Goal: Information Seeking & Learning: Find specific page/section

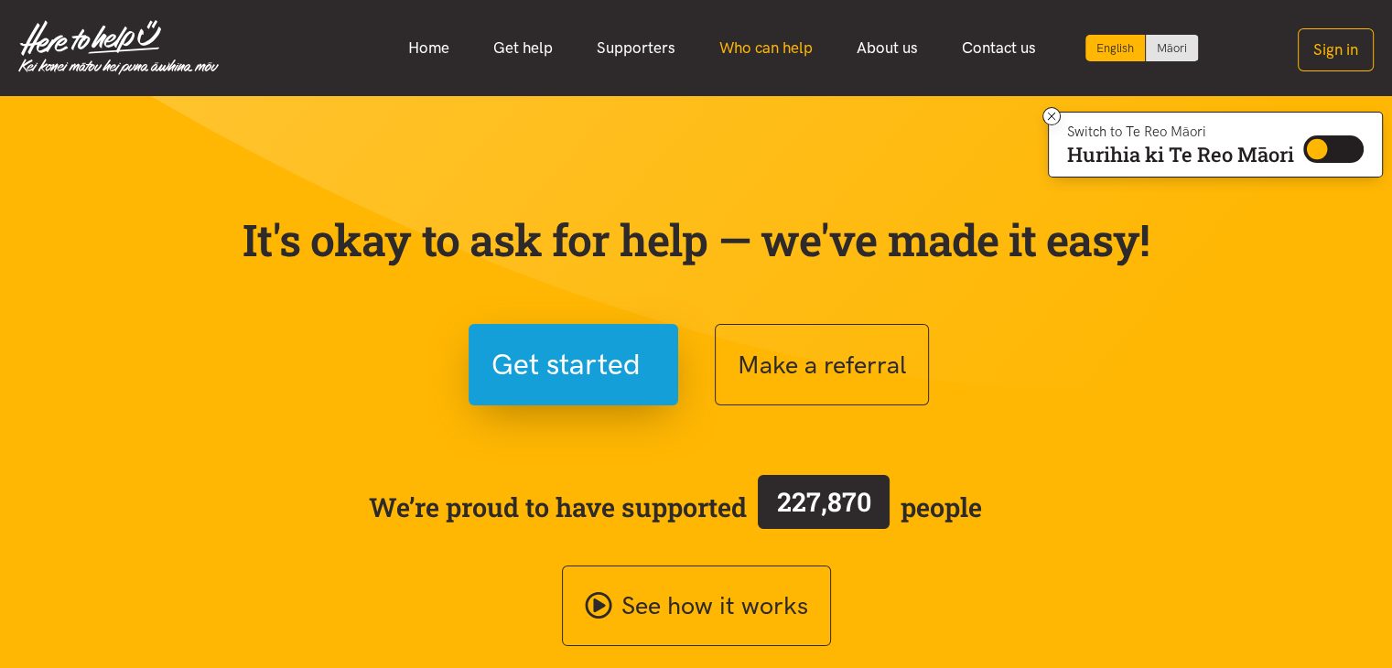
click at [772, 47] on link "Who can help" at bounding box center [765, 47] width 137 height 39
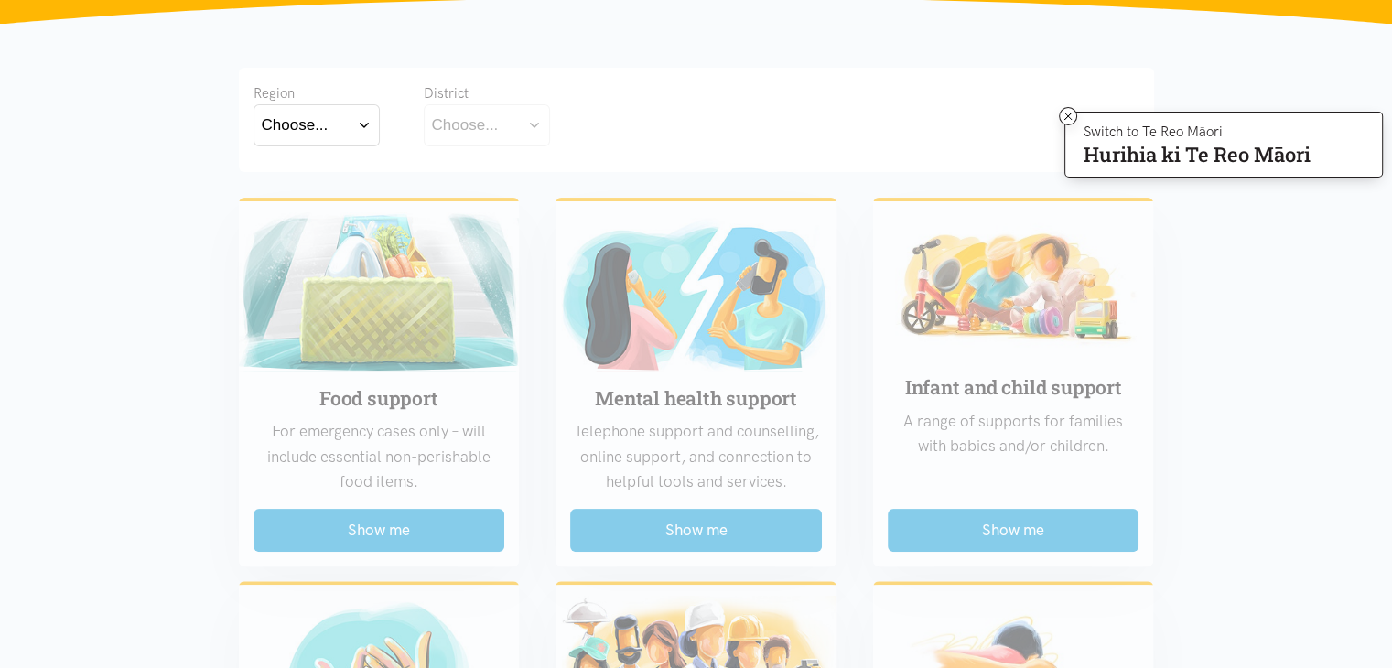
scroll to position [329, 0]
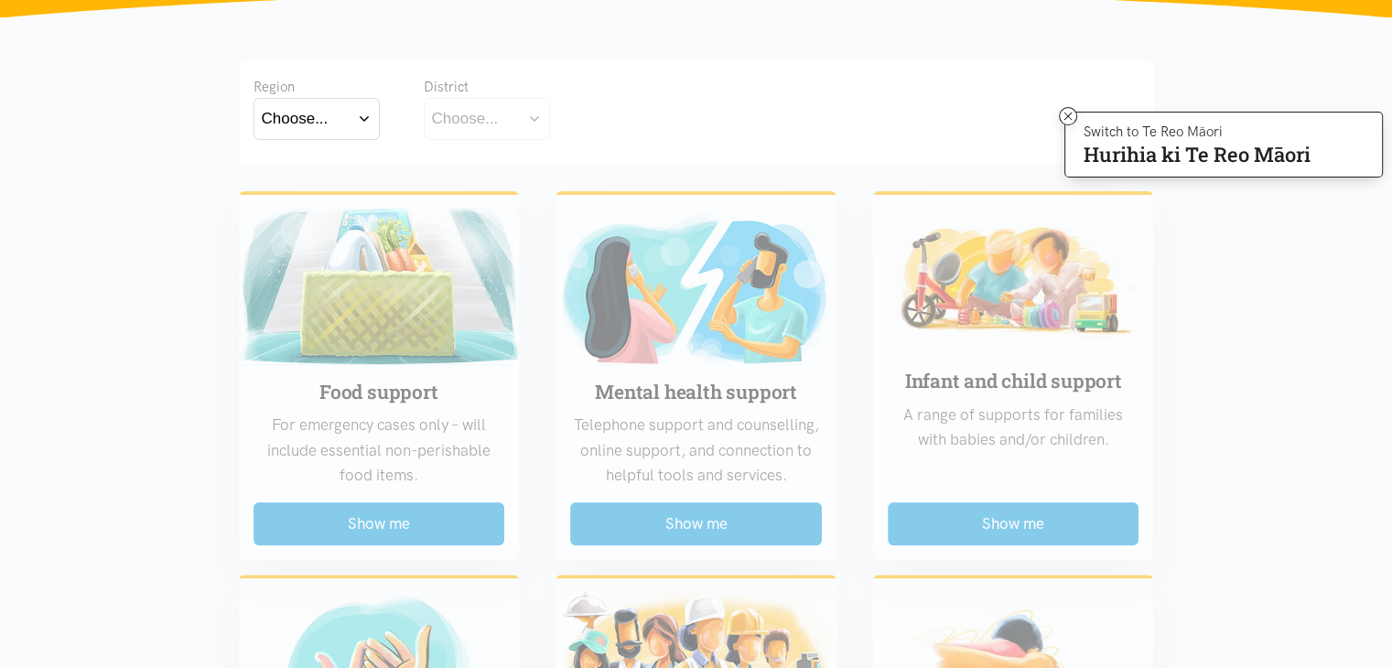
drag, startPoint x: 662, startPoint y: 377, endPoint x: 688, endPoint y: 523, distance: 147.9
drag, startPoint x: 688, startPoint y: 523, endPoint x: 1190, endPoint y: 369, distance: 524.5
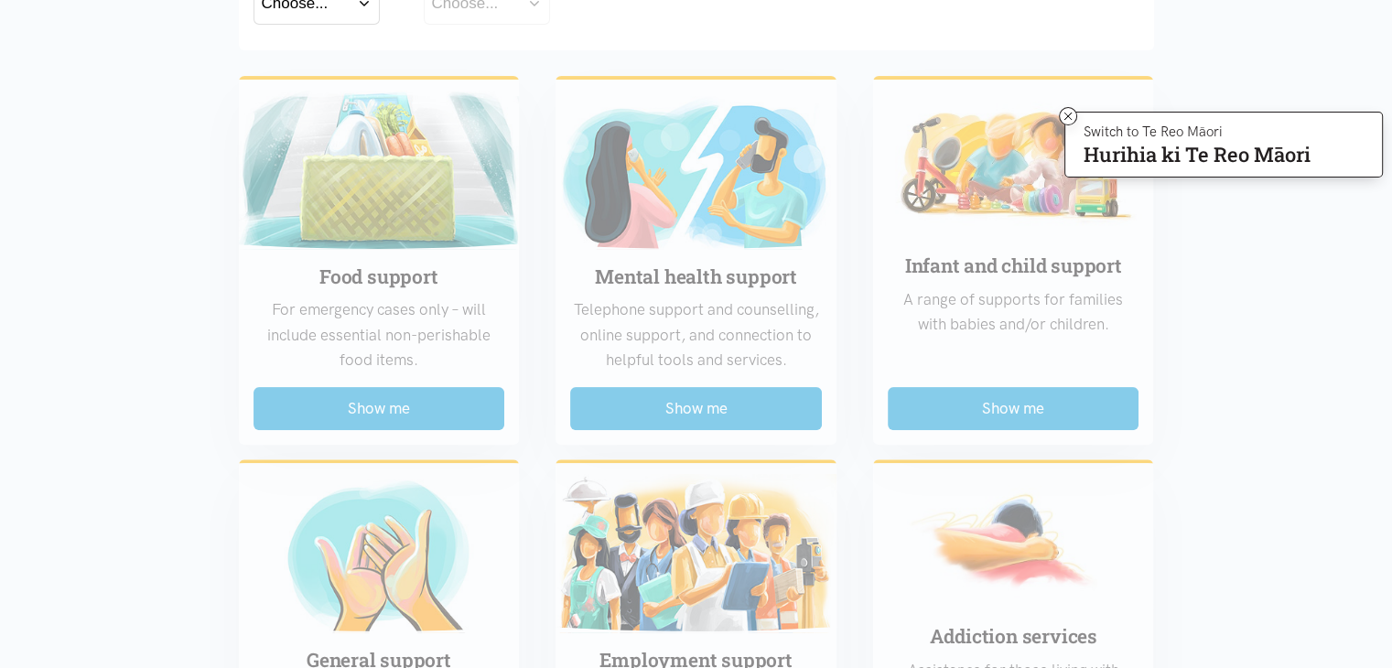
scroll to position [430, 0]
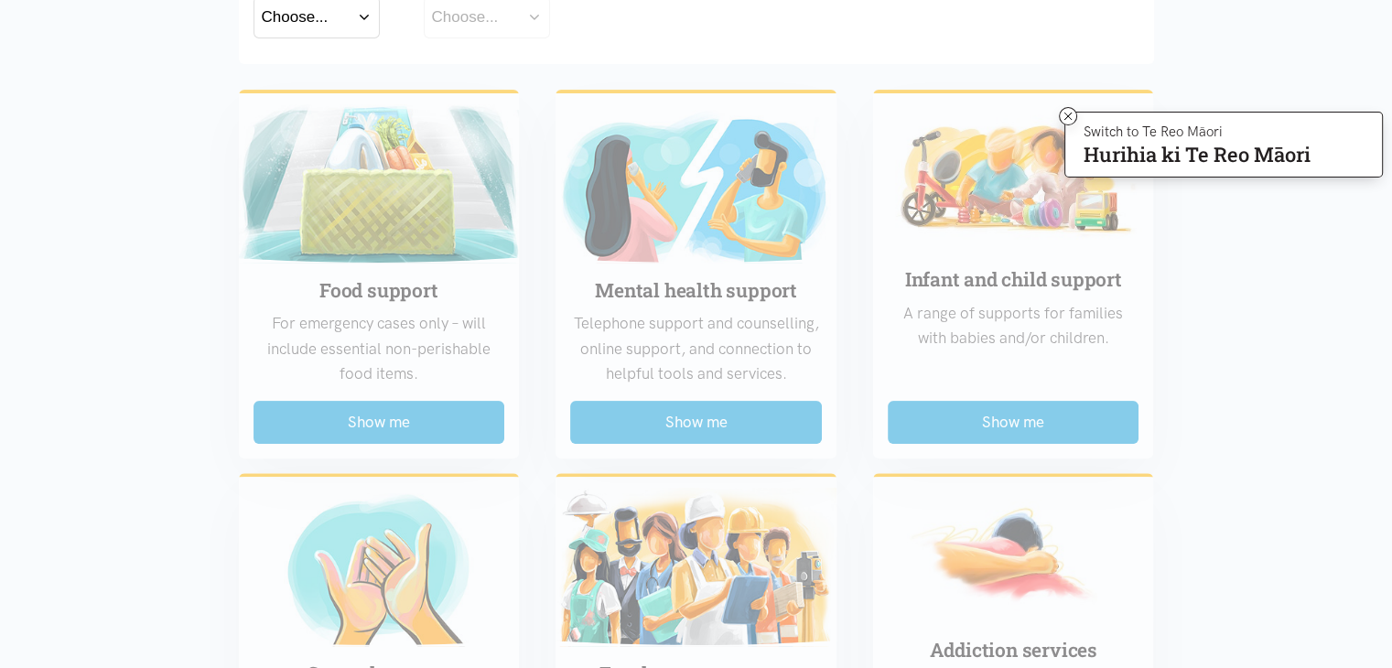
click at [1064, 118] on icon at bounding box center [1067, 116] width 7 height 7
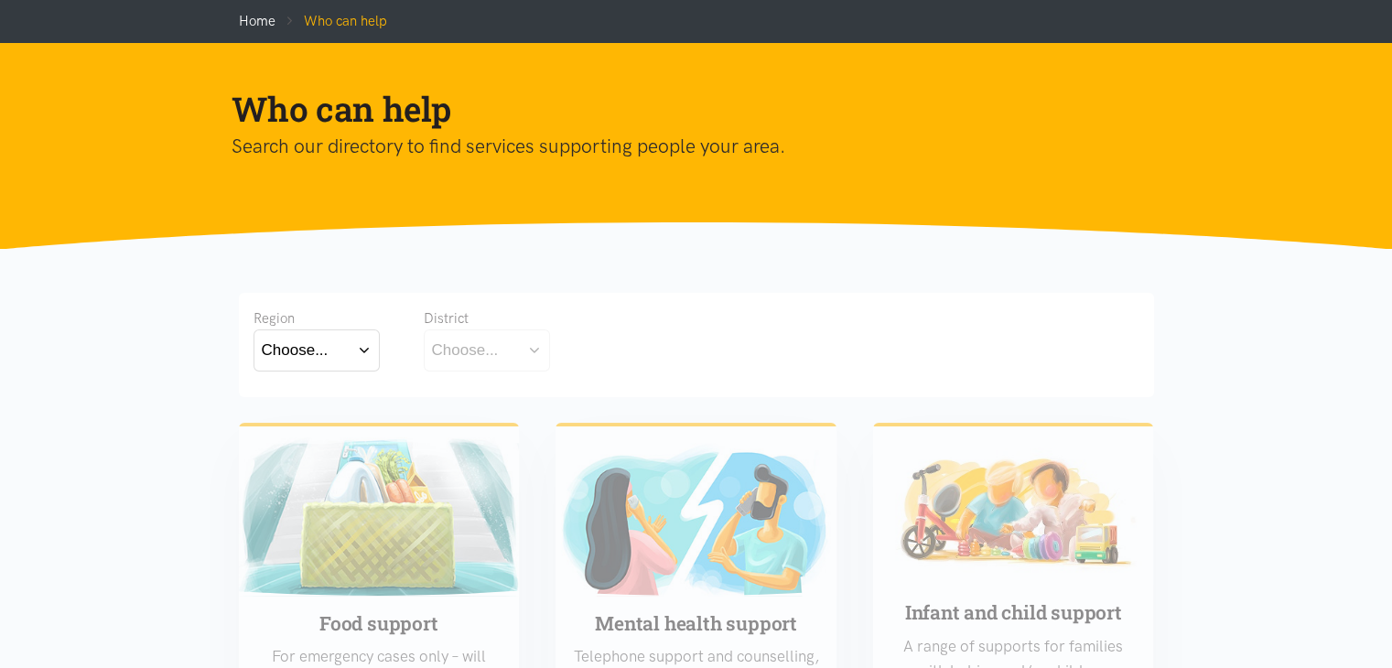
click at [372, 353] on button "Choose..." at bounding box center [316, 349] width 126 height 41
click at [341, 398] on label "Bay of Plenty" at bounding box center [312, 403] width 101 height 23
click at [0, 0] on input "Bay of Plenty" at bounding box center [0, 0] width 0 height 0
click at [370, 354] on button "Bay of Plenty" at bounding box center [316, 349] width 126 height 41
click at [369, 354] on button "Bay of Plenty" at bounding box center [316, 349] width 126 height 41
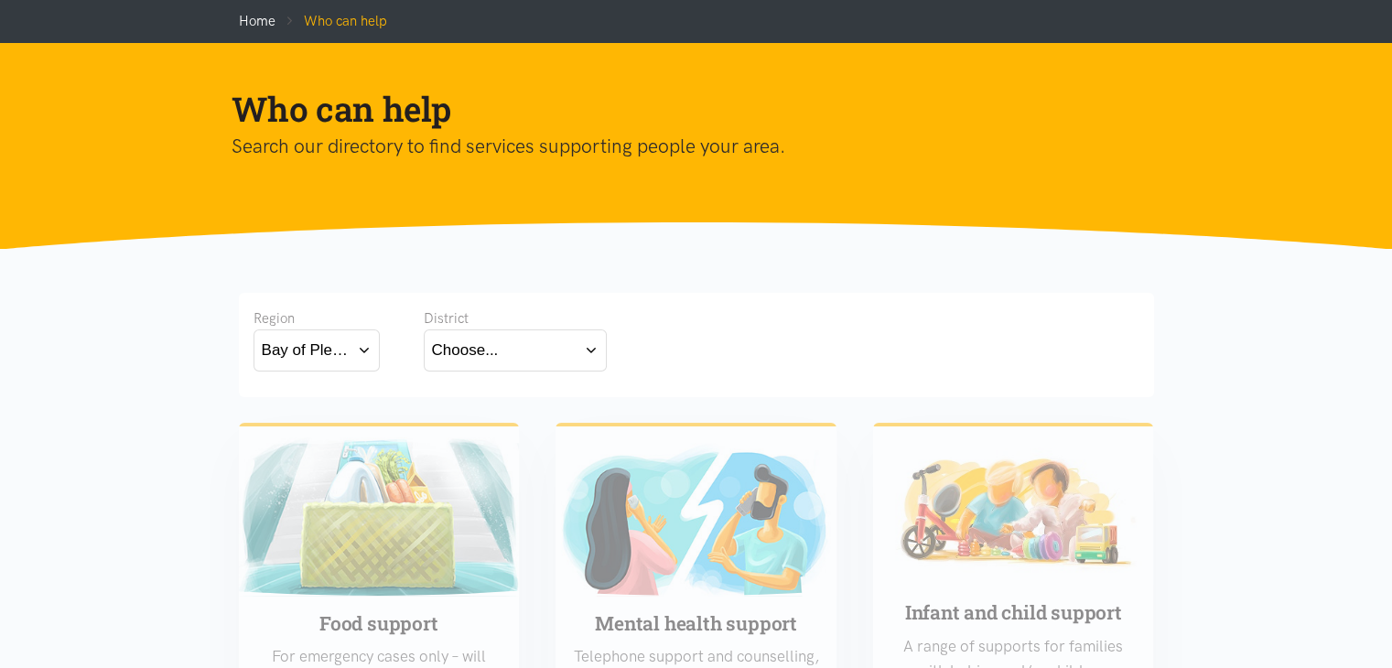
click at [536, 345] on button "Choose..." at bounding box center [515, 349] width 183 height 41
click at [505, 433] on div "[GEOGRAPHIC_DATA]" at bounding box center [515, 430] width 167 height 23
click at [474, 430] on label "[GEOGRAPHIC_DATA]" at bounding box center [515, 430] width 167 height 23
click at [0, 0] on input "[GEOGRAPHIC_DATA]" at bounding box center [0, 0] width 0 height 0
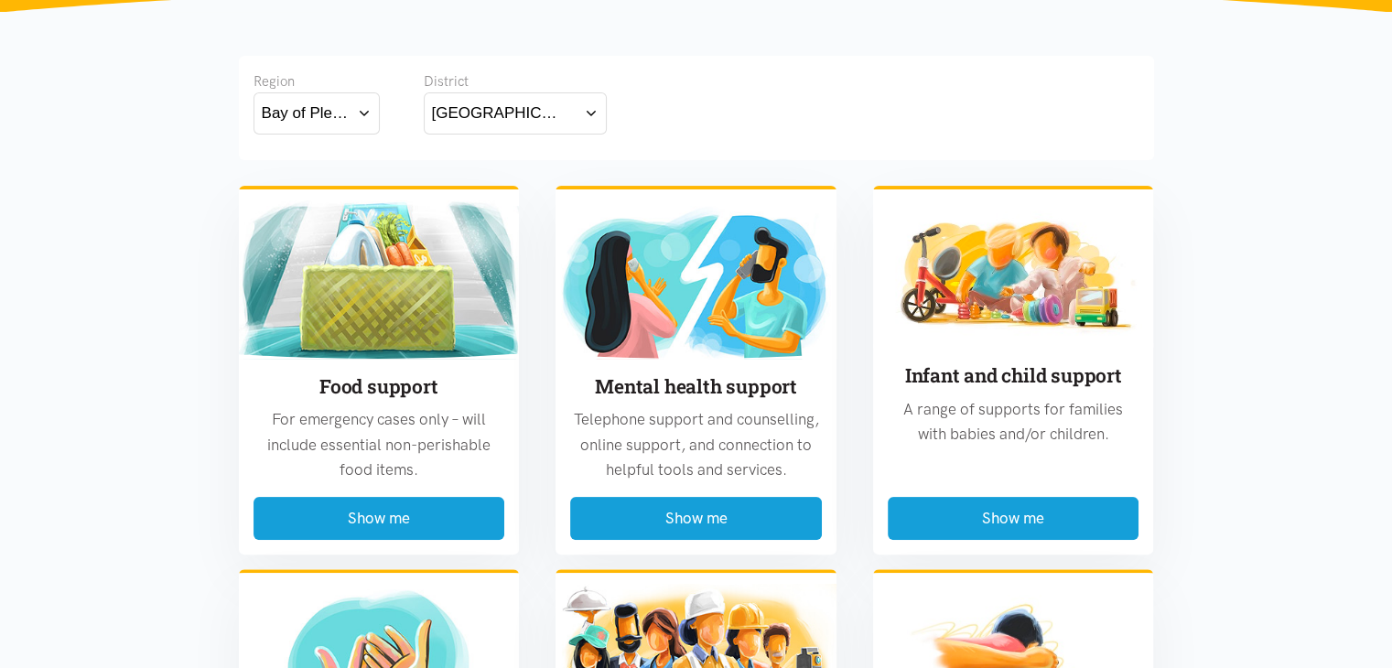
scroll to position [343, 0]
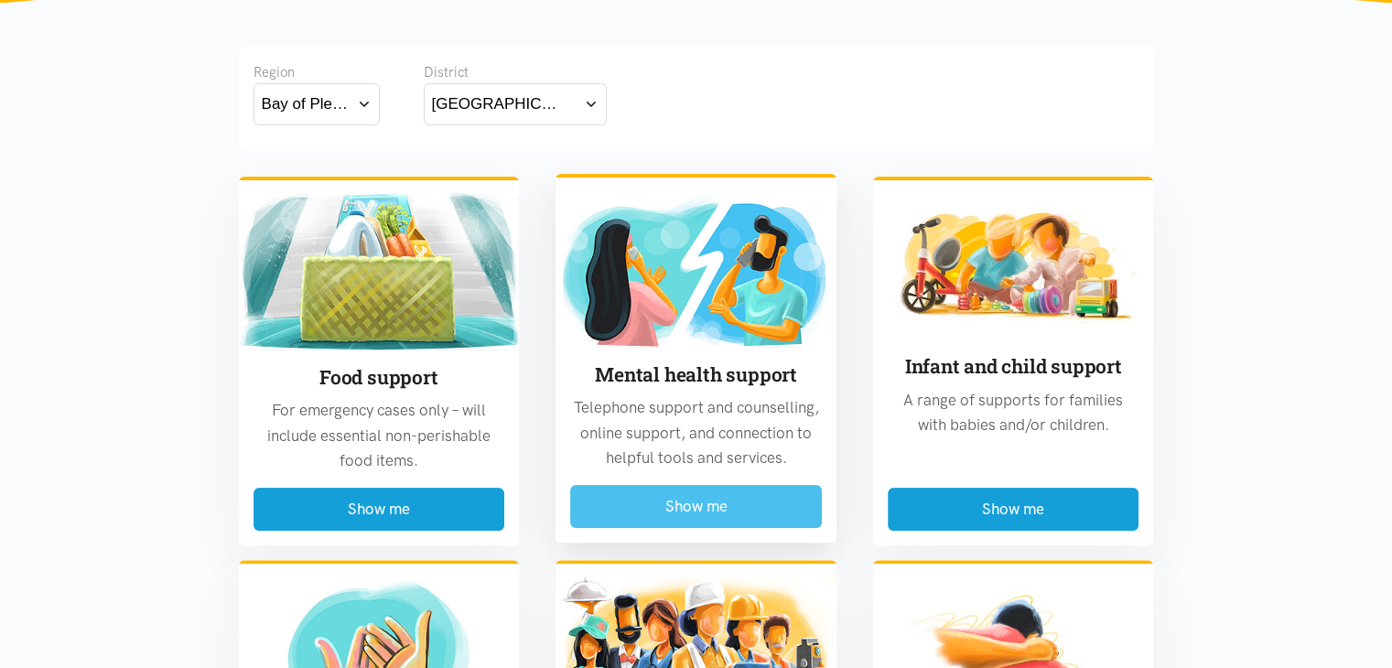
click at [748, 521] on button "Show me" at bounding box center [696, 506] width 252 height 43
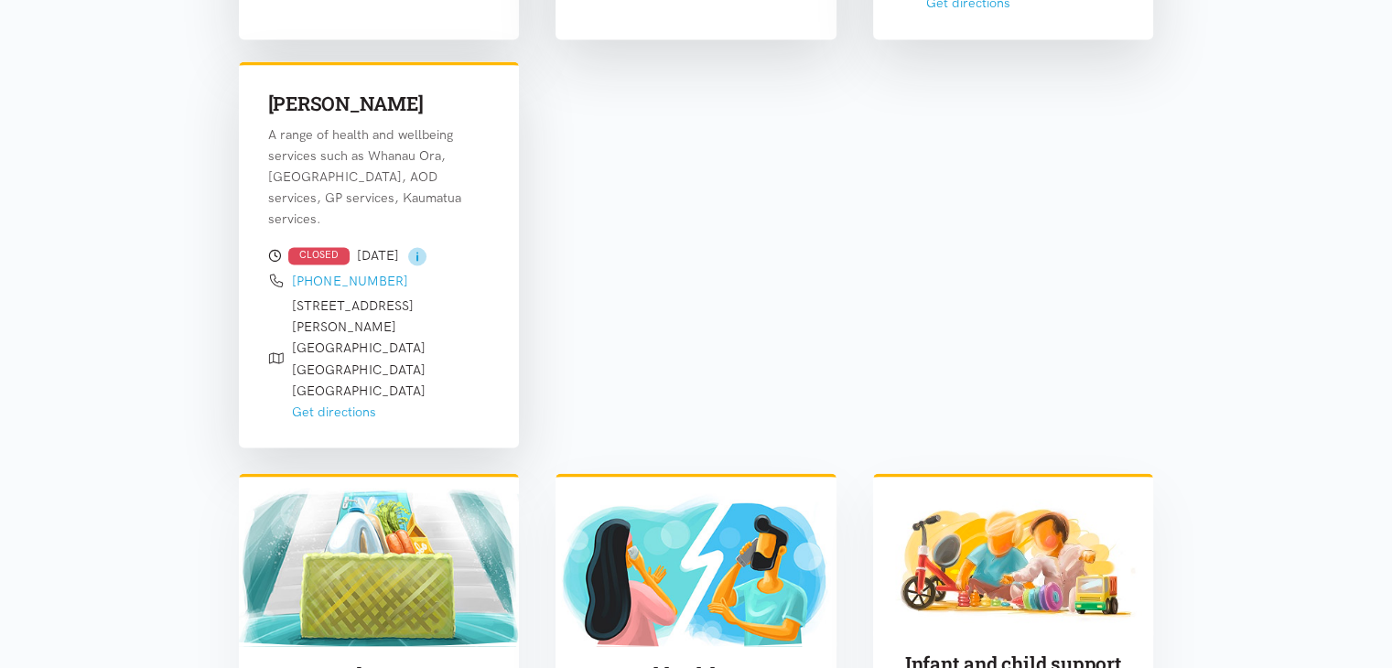
scroll to position [3102, 0]
